Goal: Book appointment/travel/reservation

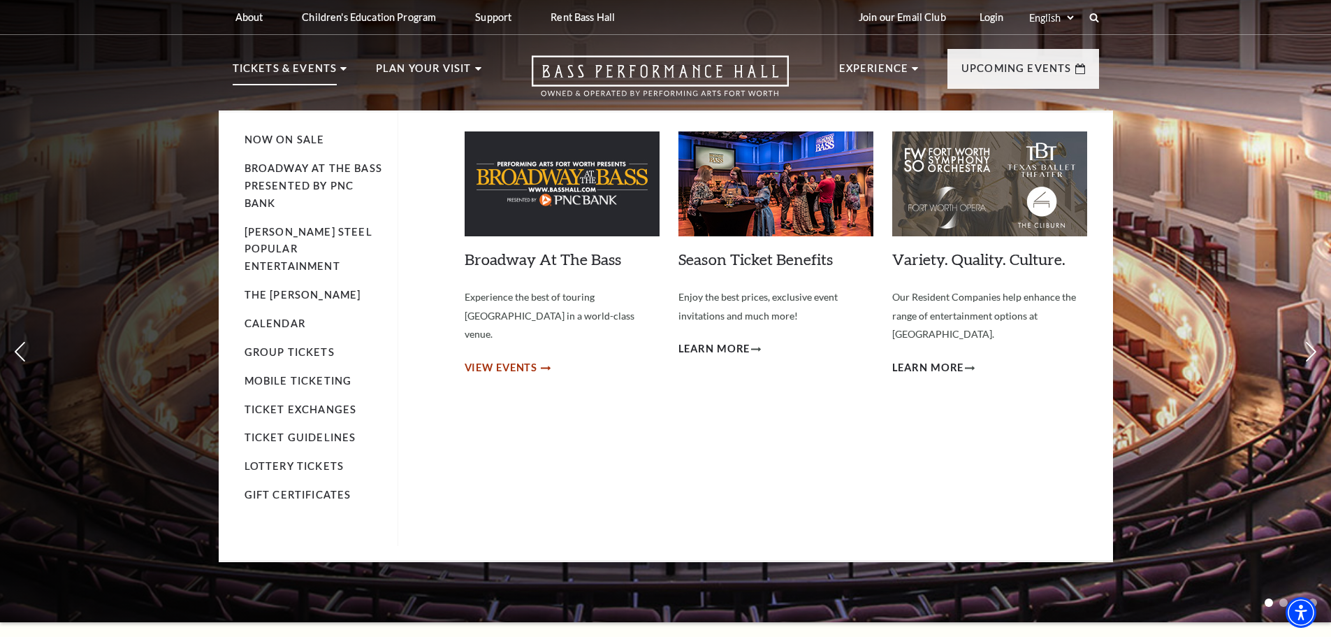
click at [497, 359] on span "View Events" at bounding box center [501, 367] width 73 height 17
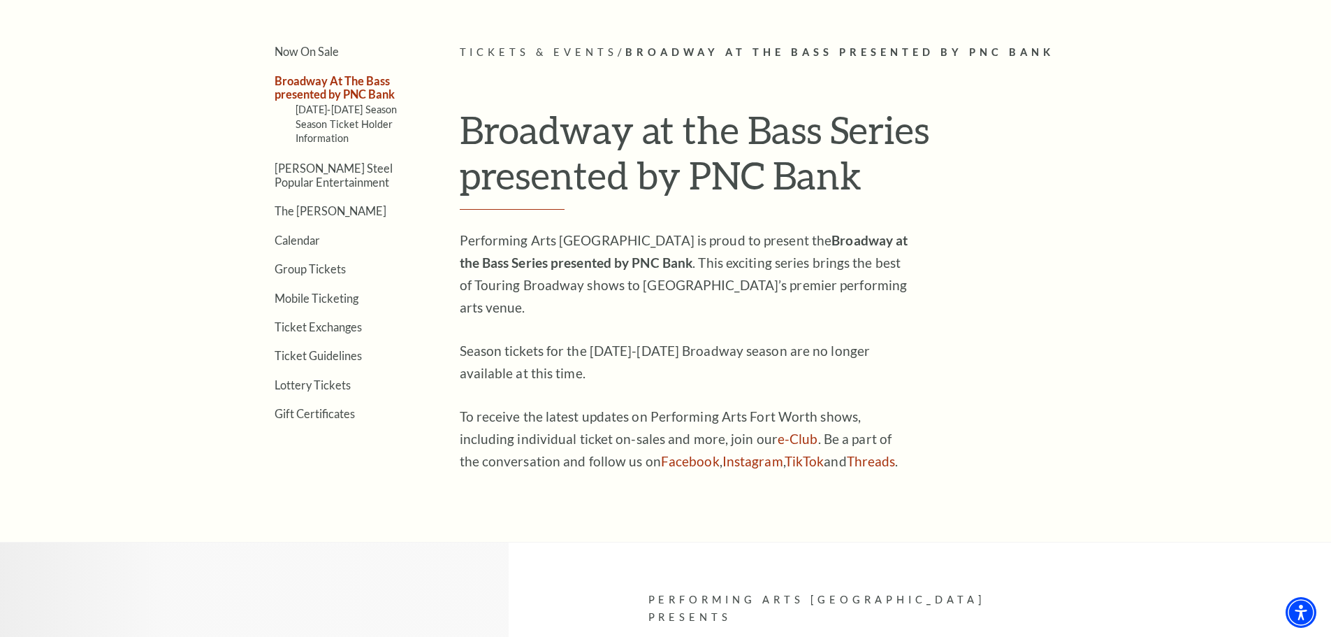
scroll to position [489, 0]
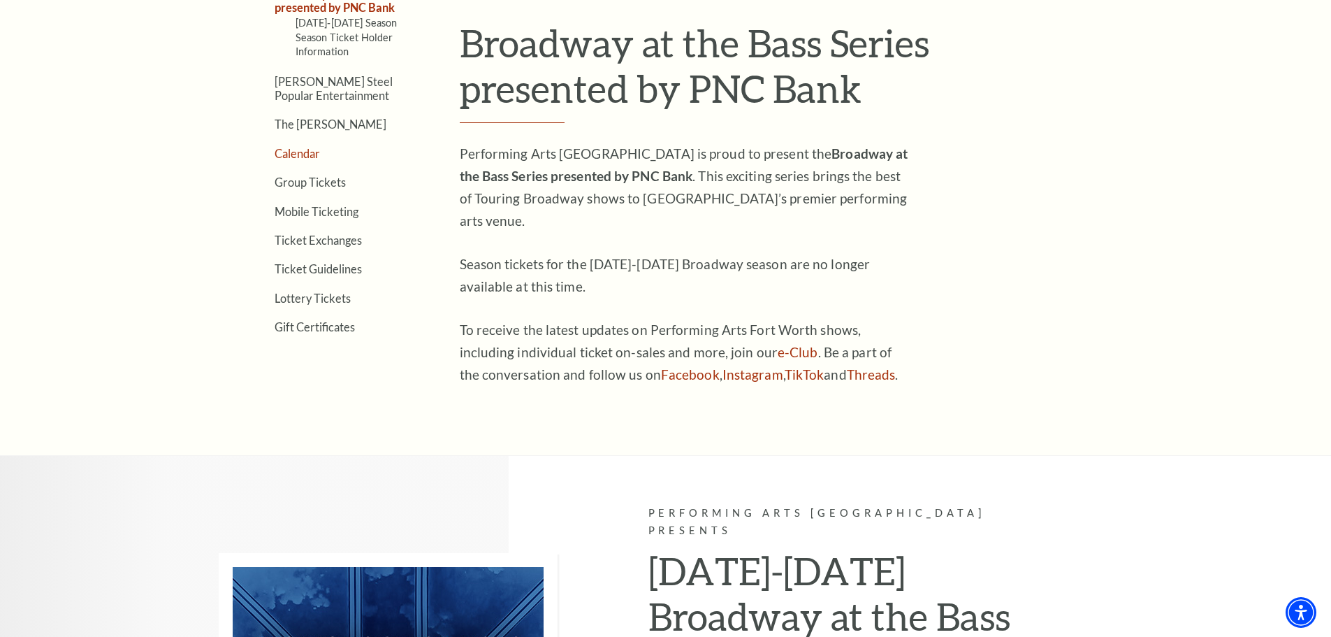
click at [302, 152] on link "Calendar" at bounding box center [297, 153] width 45 height 13
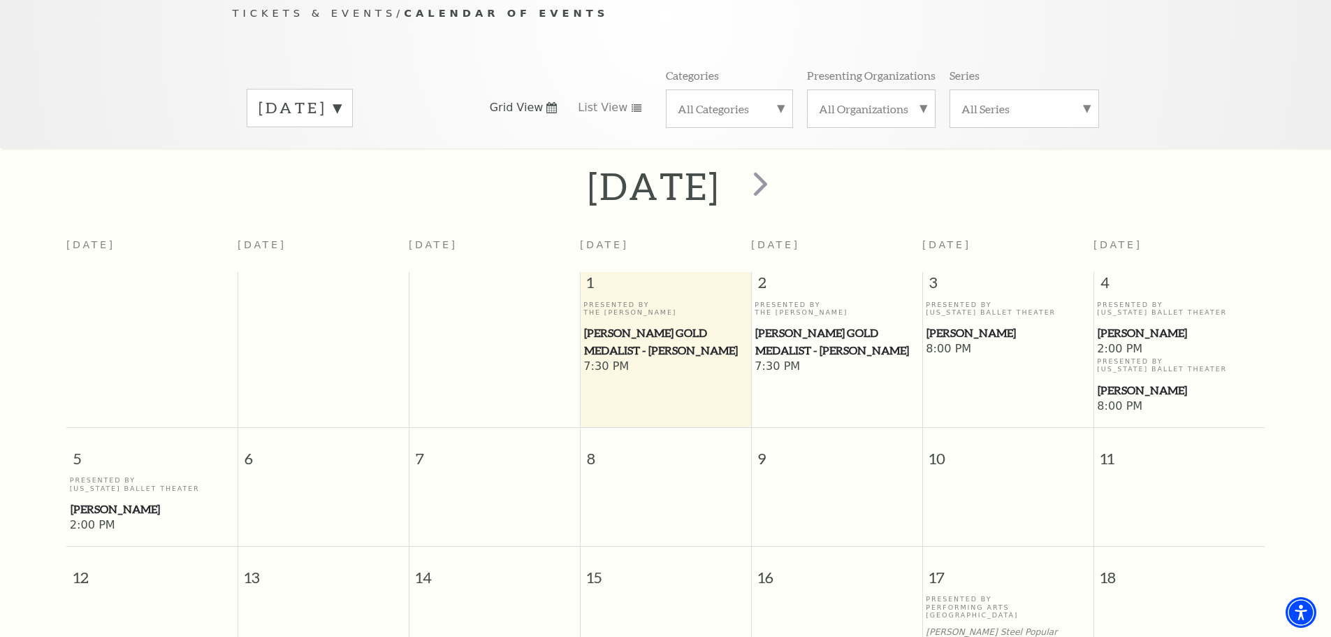
scroll to position [143, 0]
